Goal: Task Accomplishment & Management: Complete application form

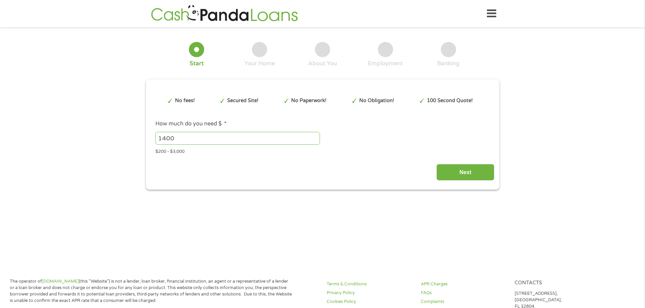
type input "EAIaIQobChMI78GmuJSGjwMV_wRECB12xRjSEAAYAyAAEgJlQPD_BwE"
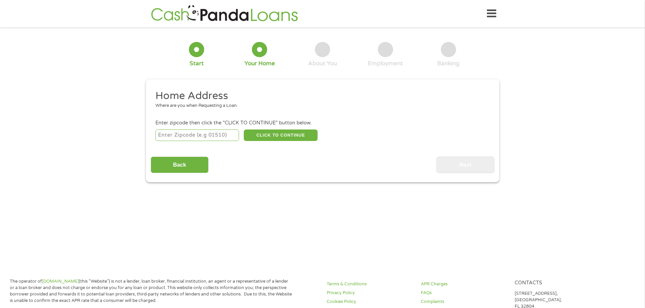
click at [182, 134] on input "number" at bounding box center [197, 136] width 84 height 12
type input "92532"
select select "[US_STATE]"
click at [270, 133] on button "CLICK TO CONTINUE" at bounding box center [281, 136] width 74 height 12
type input "92532"
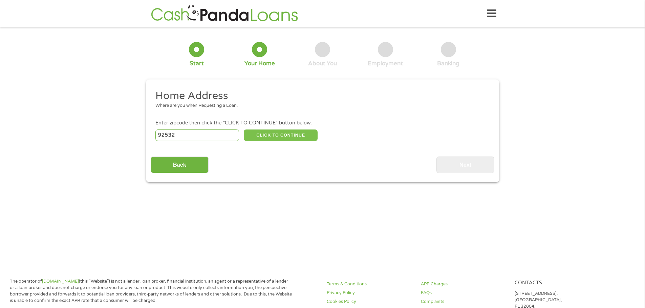
type input "[GEOGRAPHIC_DATA]"
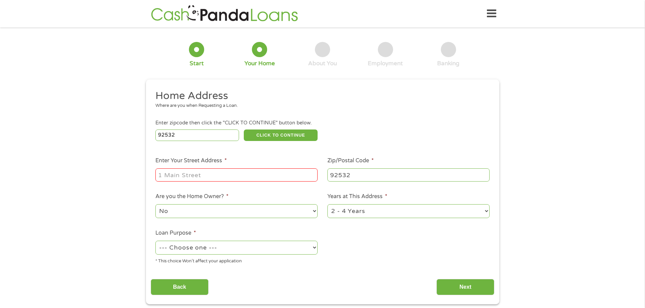
click at [194, 171] on input "Enter Your Street Address *" at bounding box center [236, 175] width 162 height 13
type input "[STREET_ADDRESS]"
click at [342, 213] on select "1 Year or less 1 - 2 Years 2 - 4 Years Over 4 Years" at bounding box center [408, 212] width 162 height 14
select select "60months"
click at [327, 205] on select "1 Year or less 1 - 2 Years 2 - 4 Years Over 4 Years" at bounding box center [408, 212] width 162 height 14
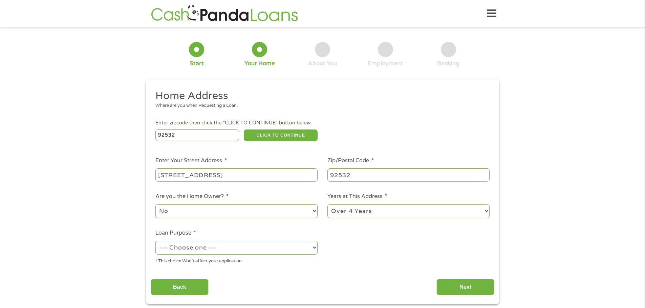
click at [236, 211] on select "No Yes" at bounding box center [236, 212] width 162 height 14
select select "yes"
click at [155, 205] on select "No Yes" at bounding box center [236, 212] width 162 height 14
click at [246, 247] on select "--- Choose one --- Pay Bills Debt Consolidation Home Improvement Major Purchase…" at bounding box center [236, 248] width 162 height 14
select select "medicalexpenses"
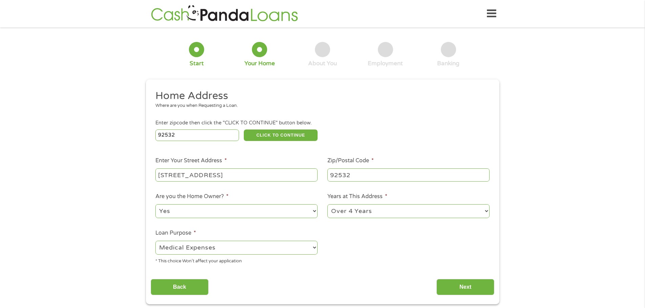
click at [155, 241] on select "--- Choose one --- Pay Bills Debt Consolidation Home Improvement Major Purchase…" at bounding box center [236, 248] width 162 height 14
click at [445, 293] on input "Next" at bounding box center [465, 287] width 58 height 17
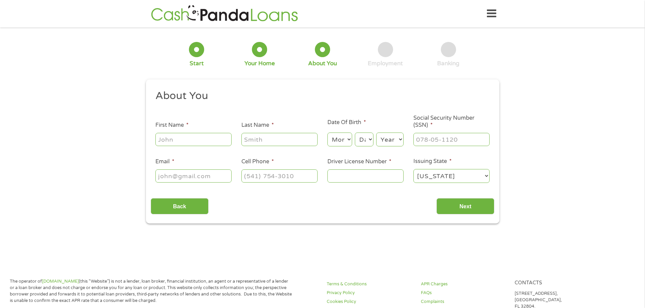
scroll to position [3, 3]
click at [175, 139] on input "First Name *" at bounding box center [193, 139] width 76 height 13
type input "Grant"
type input "[PERSON_NAME]"
type input "[EMAIL_ADDRESS][DOMAIN_NAME]"
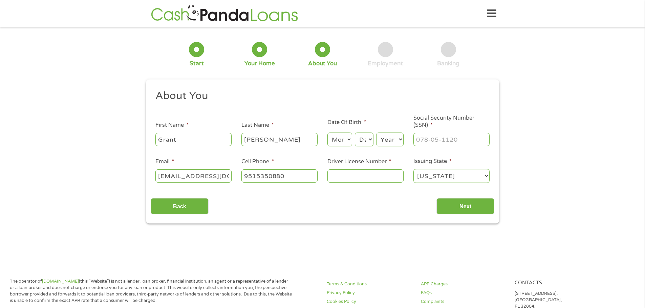
type input "[PHONE_NUMBER]"
click at [248, 141] on input "[PERSON_NAME]" at bounding box center [279, 139] width 76 height 13
type input "[PERSON_NAME]"
click at [339, 142] on select "Month 1 2 3 4 5 6 7 8 9 10 11 12" at bounding box center [339, 140] width 25 height 14
select select "10"
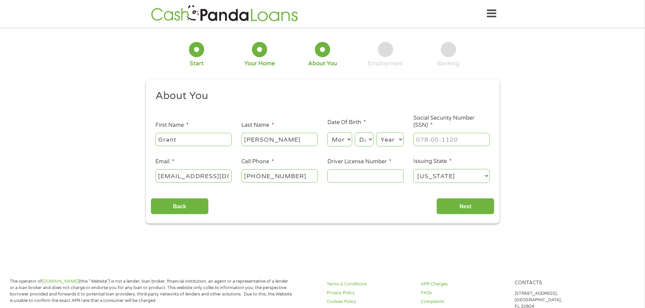
click at [327, 133] on select "Month 1 2 3 4 5 6 7 8 9 10 11 12" at bounding box center [339, 140] width 25 height 14
click at [362, 143] on select "Day 1 2 3 4 5 6 7 8 9 10 11 12 13 14 15 16 17 18 19 20 21 22 23 24 25 26 27 28 …" at bounding box center [364, 140] width 18 height 14
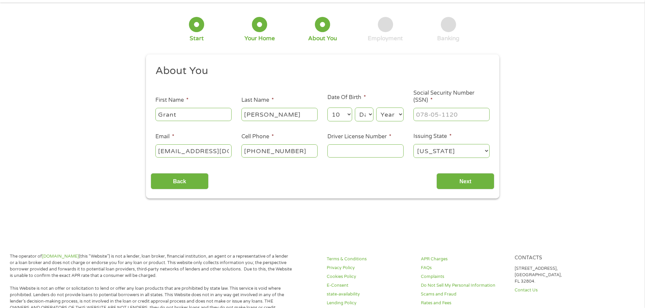
scroll to position [0, 0]
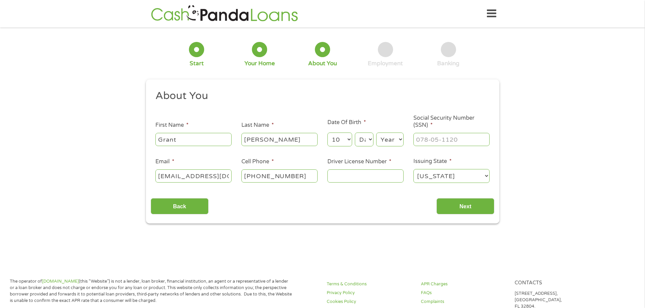
click at [366, 142] on select "Day 1 2 3 4 5 6 7 8 9 10 11 12 13 14 15 16 17 18 19 20 21 22 23 24 25 26 27 28 …" at bounding box center [364, 140] width 18 height 14
select select "28"
click at [355, 133] on select "Day 1 2 3 4 5 6 7 8 9 10 11 12 13 14 15 16 17 18 19 20 21 22 23 24 25 26 27 28 …" at bounding box center [364, 140] width 18 height 14
click at [392, 141] on select "Year [DATE] 2006 2005 2004 2003 2002 2001 2000 1999 1998 1997 1996 1995 1994 19…" at bounding box center [389, 140] width 27 height 14
select select "1964"
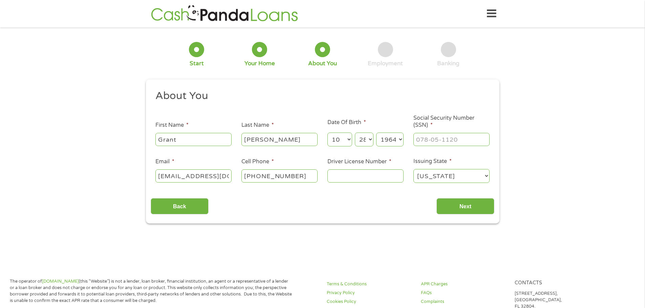
click at [376, 133] on select "Year [DATE] 2006 2005 2004 2003 2002 2001 2000 1999 1998 1997 1996 1995 1994 19…" at bounding box center [389, 140] width 27 height 14
click at [425, 139] on input "___-__-____" at bounding box center [451, 139] width 76 height 13
type input "122-56-0486"
click at [375, 178] on input "Driver License Number *" at bounding box center [365, 176] width 76 height 13
type input "c7074756"
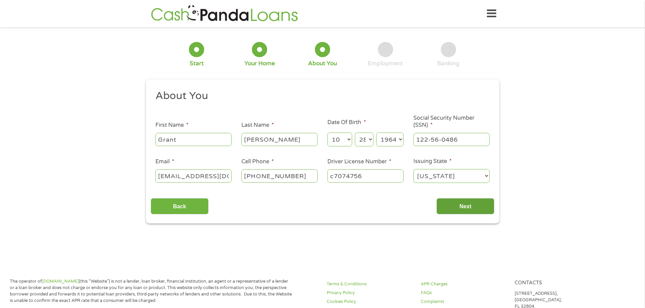
click at [481, 209] on input "Next" at bounding box center [465, 206] width 58 height 17
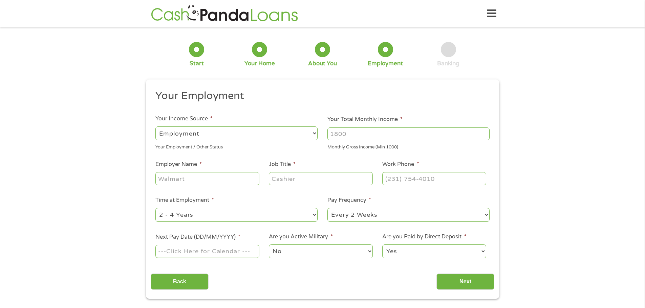
click at [266, 135] on select "--- Choose one --- Employment [DEMOGRAPHIC_DATA] Benefits" at bounding box center [236, 134] width 162 height 14
click at [155, 127] on select "--- Choose one --- Employment [DEMOGRAPHIC_DATA] Benefits" at bounding box center [236, 134] width 162 height 14
click at [357, 134] on input "Your Total Monthly Income *" at bounding box center [408, 134] width 162 height 13
type input "10500"
click at [213, 179] on input "Employer Name *" at bounding box center [207, 178] width 104 height 13
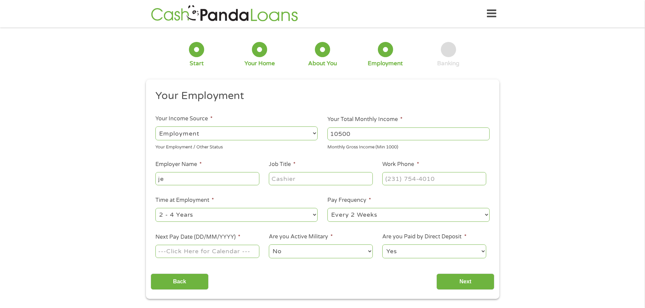
type input "j"
type input "[PERSON_NAME] Pro Line Maintenance"
click at [282, 174] on input "Job Title *" at bounding box center [321, 178] width 104 height 13
type input "QA manager"
click at [398, 182] on input "(___) ___-____" at bounding box center [434, 178] width 104 height 13
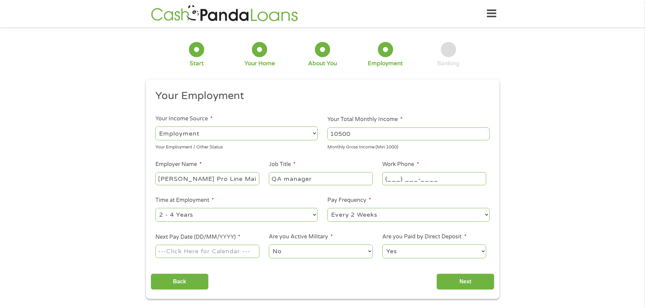
drag, startPoint x: 388, startPoint y: 181, endPoint x: 393, endPoint y: 180, distance: 4.8
click at [390, 180] on input "(___) ___-____" at bounding box center [434, 178] width 104 height 13
click at [388, 179] on input "(___) ___-____" at bounding box center [434, 178] width 104 height 13
type input "[PHONE_NUMBER]"
click at [314, 213] on select "--- Choose one --- 1 Year or less 1 - 2 Years 2 - 4 Years Over 4 Years" at bounding box center [236, 215] width 162 height 14
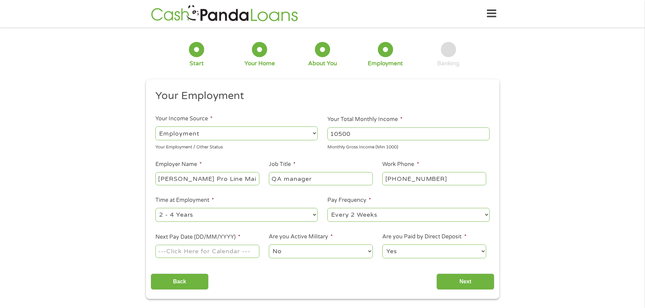
click at [266, 274] on div "Back Next" at bounding box center [323, 279] width 344 height 21
click at [391, 219] on select "--- Choose one --- Every 2 Weeks Every Week Monthly Semi-Monthly" at bounding box center [408, 215] width 162 height 14
click at [287, 197] on li "Time at Employment * --- Choose one --- 1 Year or less 1 - 2 Years 2 - 4 Years …" at bounding box center [237, 209] width 172 height 27
click at [248, 216] on select "--- Choose one --- 1 Year or less 1 - 2 Years 2 - 4 Years Over 4 Years" at bounding box center [236, 215] width 162 height 14
select select "60months"
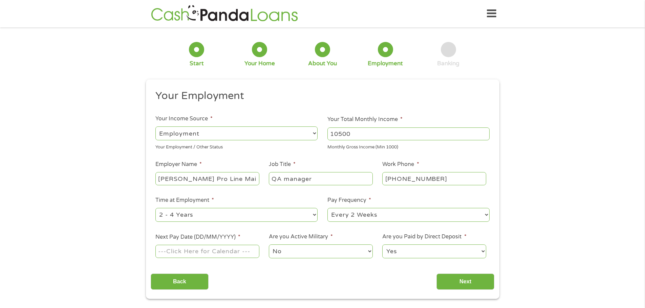
click at [155, 208] on select "--- Choose one --- 1 Year or less 1 - 2 Years 2 - 4 Years Over 4 Years" at bounding box center [236, 215] width 162 height 14
click at [217, 252] on input "Next Pay Date (DD/MM/YYYY) *" at bounding box center [207, 251] width 104 height 13
type input "[DATE]"
click at [471, 282] on input "Next" at bounding box center [465, 282] width 58 height 17
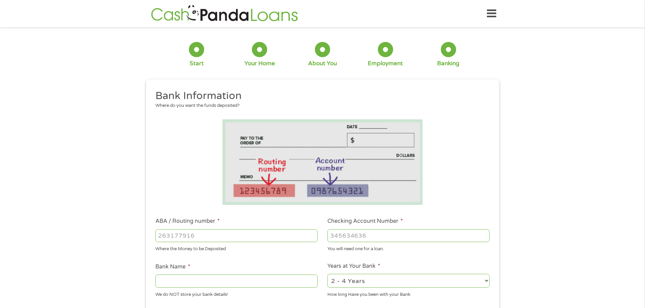
click at [195, 238] on input "ABA / Routing number *" at bounding box center [236, 236] width 162 height 13
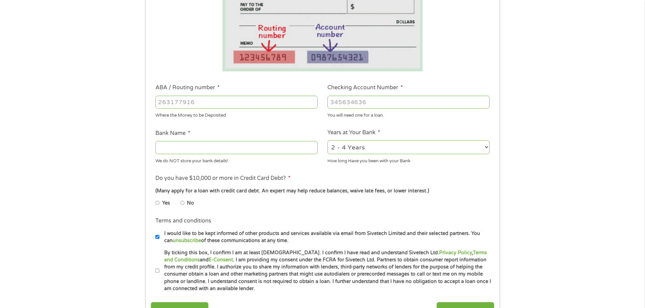
scroll to position [135, 0]
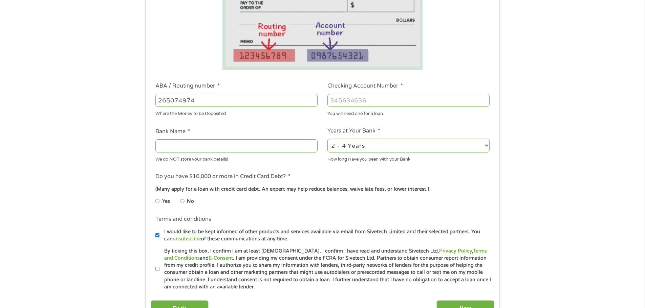
type input "265074974"
click at [198, 141] on input "Bank Name *" at bounding box center [236, 145] width 162 height 13
click at [334, 96] on input "Checking Account Number *" at bounding box center [408, 100] width 162 height 13
type input "7176336027"
click at [300, 148] on input "Bank Name *" at bounding box center [236, 145] width 162 height 13
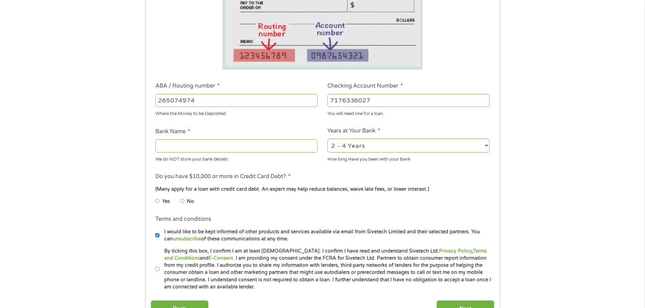
drag, startPoint x: 163, startPoint y: 101, endPoint x: 169, endPoint y: 100, distance: 6.8
click at [169, 100] on input "265074974" at bounding box center [236, 100] width 162 height 13
type input "256074974"
type input "NAVY FEDERAL CREDIT UNION"
type input "256074974"
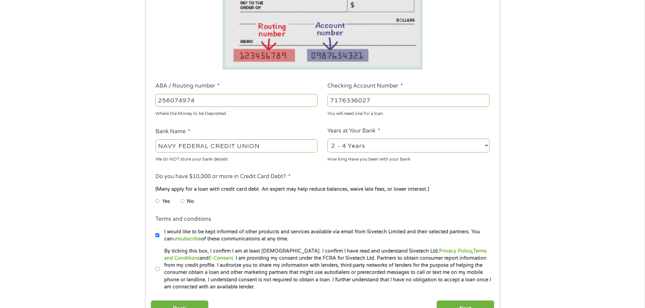
click at [180, 199] on input "No" at bounding box center [182, 201] width 4 height 11
radio input "true"
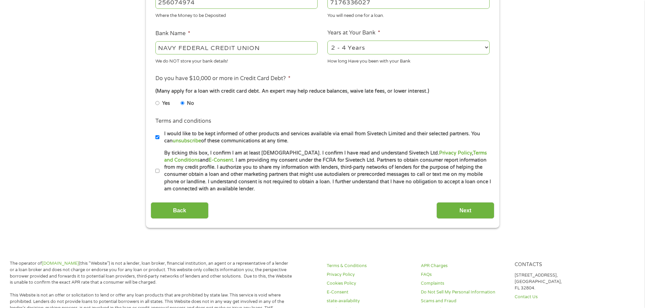
scroll to position [305, 0]
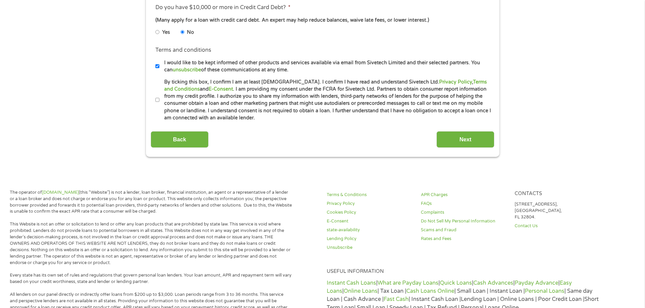
click at [157, 98] on input "By ticking this box, I confirm I am at least [DEMOGRAPHIC_DATA]. I confirm I ha…" at bounding box center [157, 100] width 4 height 11
checkbox input "true"
click at [449, 136] on input "Next" at bounding box center [465, 139] width 58 height 17
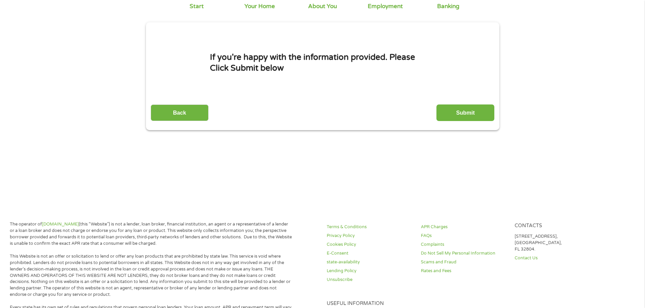
scroll to position [0, 0]
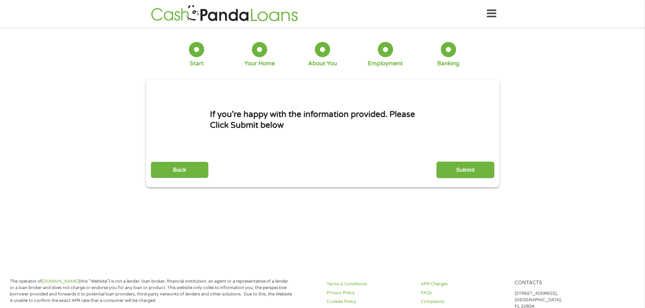
click at [473, 172] on input "Submit" at bounding box center [465, 170] width 58 height 17
